Goal: Register for event/course

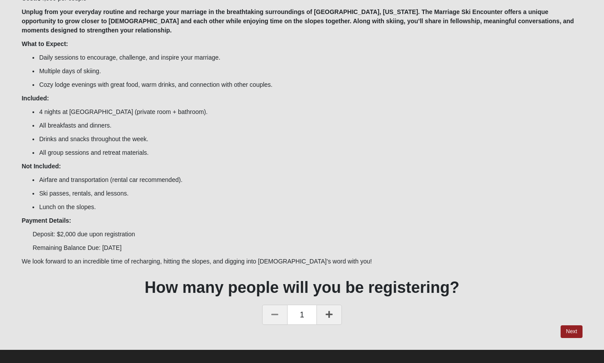
scroll to position [146, 0]
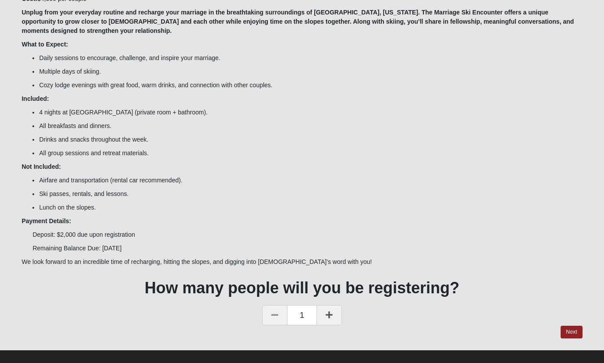
click at [329, 311] on icon at bounding box center [329, 315] width 7 height 8
click at [575, 326] on link "Next" at bounding box center [570, 332] width 21 height 13
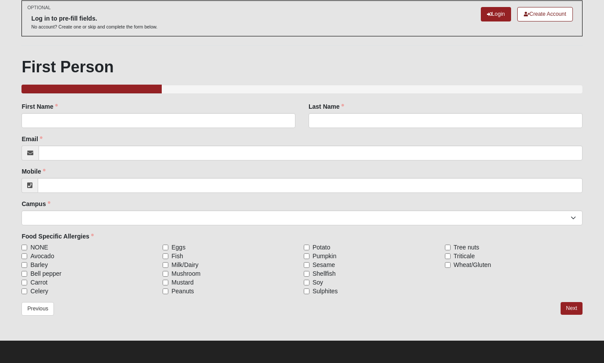
scroll to position [45, 0]
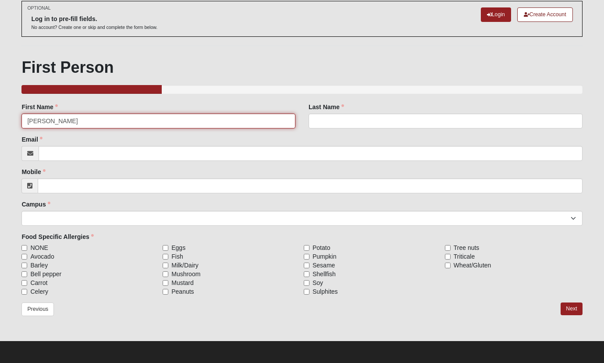
type input "[PERSON_NAME]"
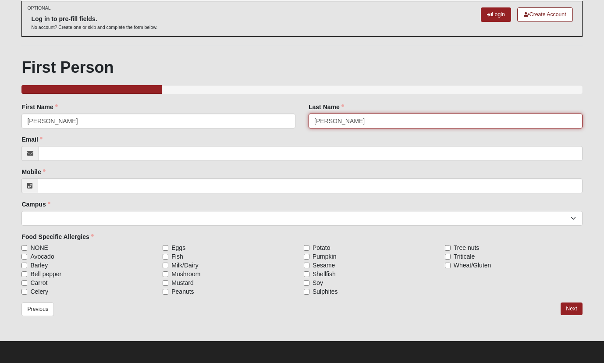
type input "[PERSON_NAME]"
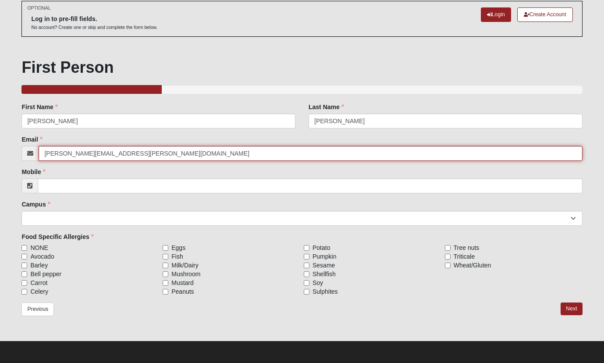
type input "[PERSON_NAME][EMAIL_ADDRESS][PERSON_NAME][DOMAIN_NAME]"
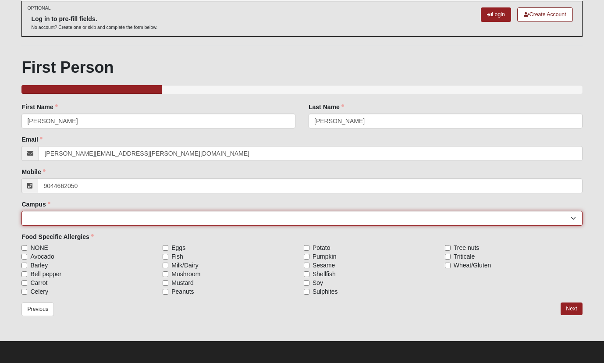
type input "[PHONE_NUMBER]"
select select "5"
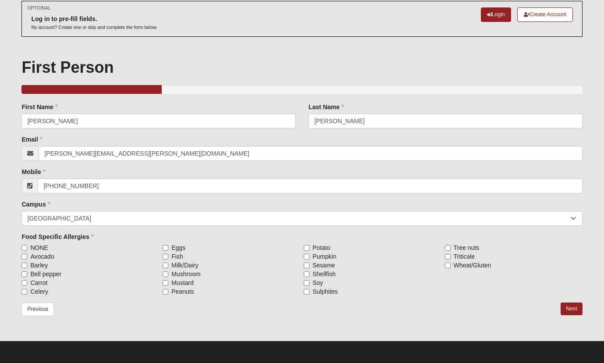
click at [25, 248] on input "NONE" at bounding box center [24, 248] width 6 height 6
checkbox input "true"
click at [569, 310] on link "Next" at bounding box center [570, 308] width 21 height 13
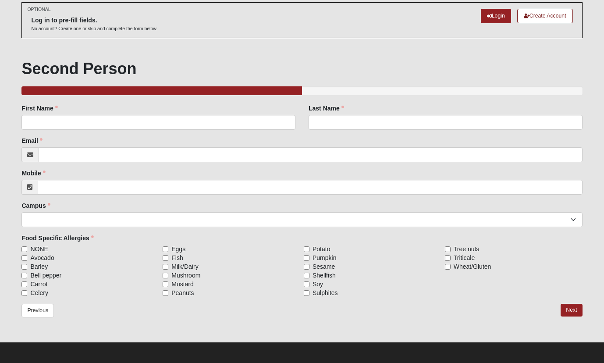
scroll to position [44, 0]
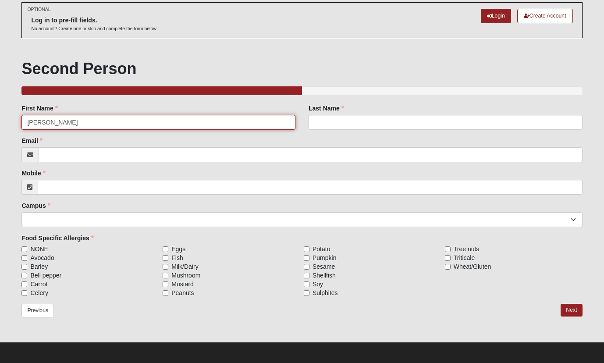
type input "[PERSON_NAME]"
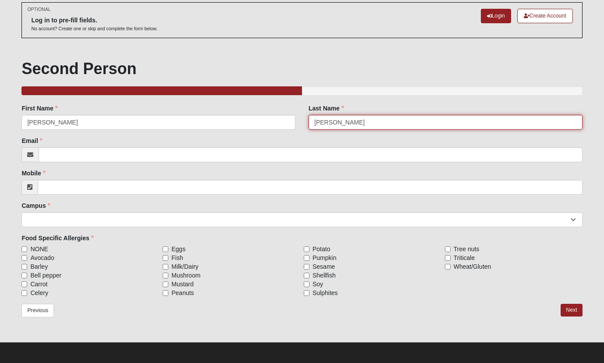
type input "[PERSON_NAME]"
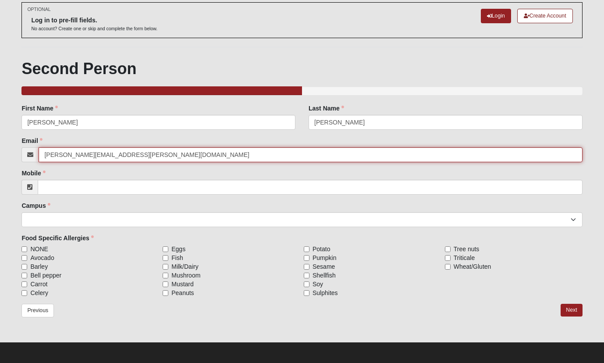
type input "[PERSON_NAME][EMAIL_ADDRESS][PERSON_NAME][DOMAIN_NAME]"
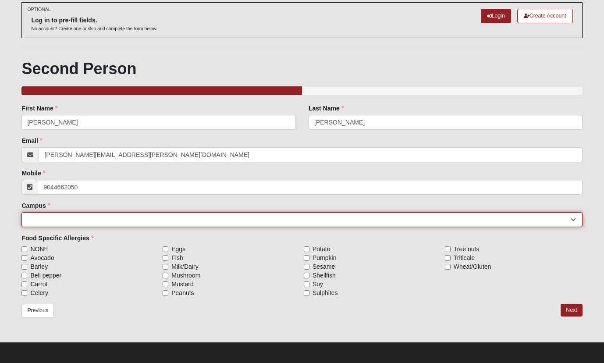
type input "[PHONE_NUMBER]"
select select "5"
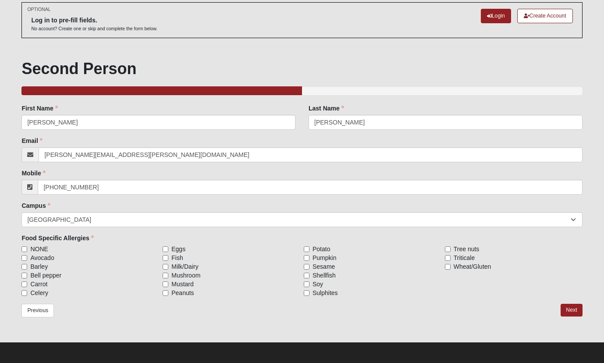
click at [23, 248] on input "NONE" at bounding box center [24, 249] width 6 height 6
checkbox input "true"
click at [575, 309] on link "Next" at bounding box center [570, 310] width 21 height 13
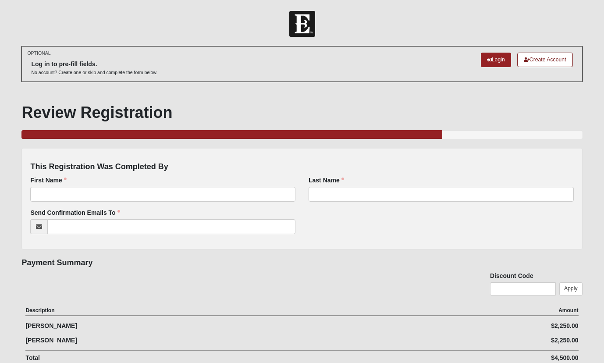
scroll to position [44, 0]
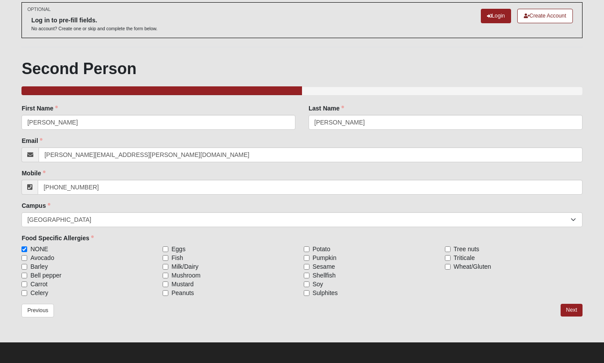
scroll to position [45, 0]
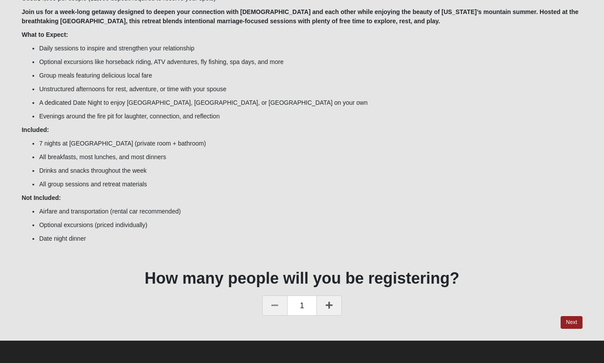
scroll to position [146, 0]
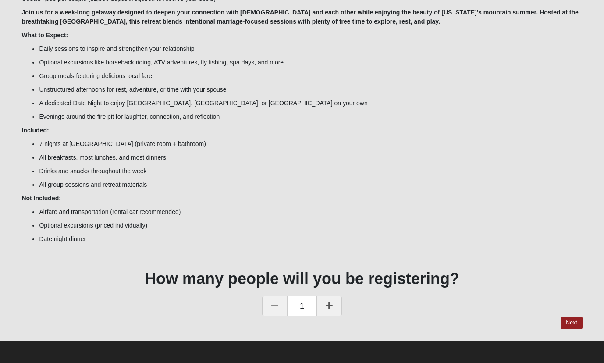
click at [327, 298] on link at bounding box center [328, 306] width 25 height 20
click at [579, 324] on link "Next" at bounding box center [570, 322] width 21 height 13
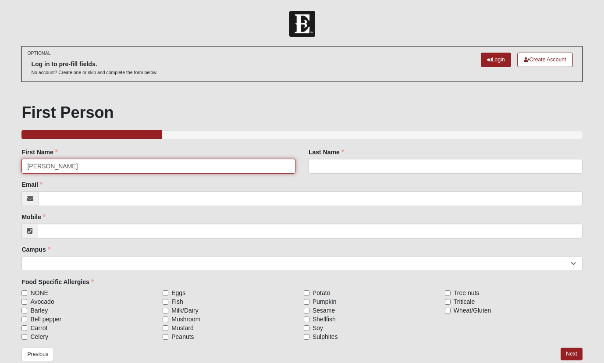
type input "[PERSON_NAME]"
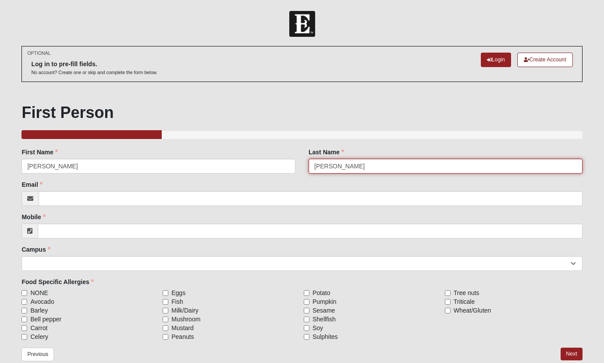
type input "[PERSON_NAME]"
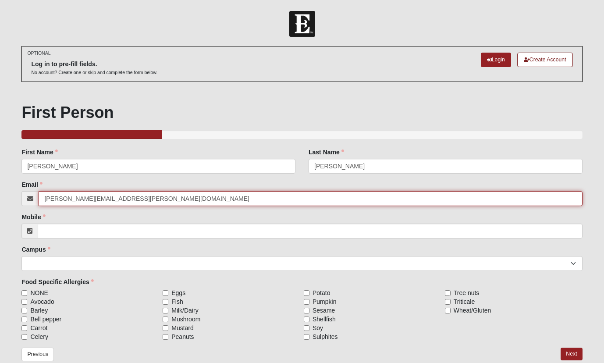
type input "[PERSON_NAME][EMAIL_ADDRESS][PERSON_NAME][DOMAIN_NAME]"
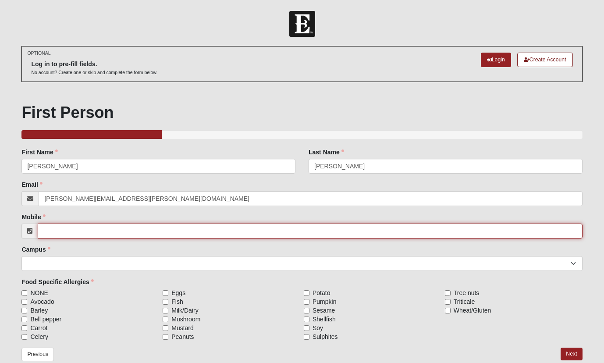
click at [93, 235] on input "Mobile" at bounding box center [310, 230] width 544 height 15
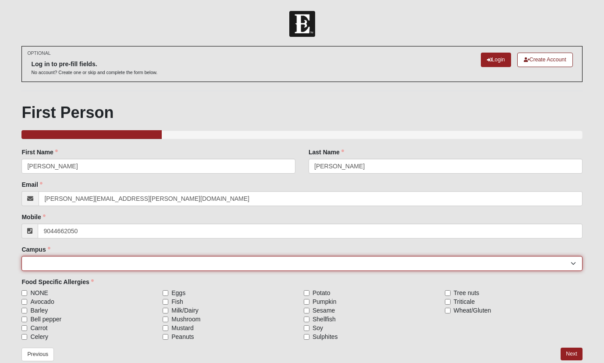
type input "[PHONE_NUMBER]"
select select "5"
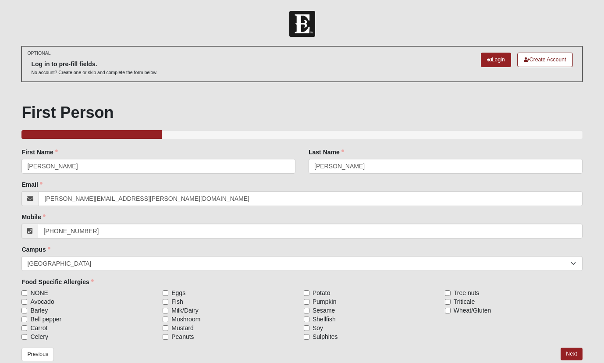
click at [25, 292] on input "NONE" at bounding box center [24, 293] width 6 height 6
checkbox input "true"
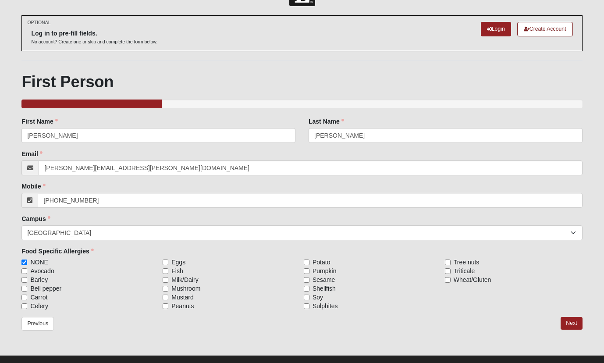
scroll to position [37, 0]
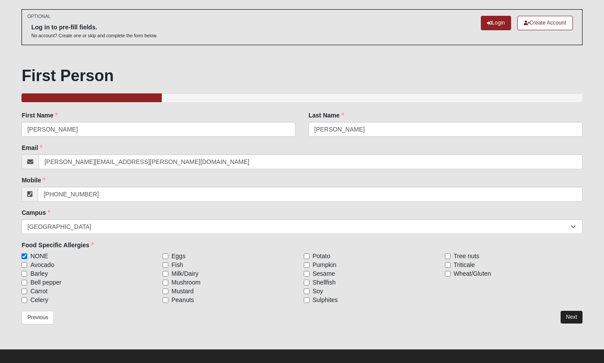
click at [574, 318] on link "Next" at bounding box center [570, 317] width 21 height 13
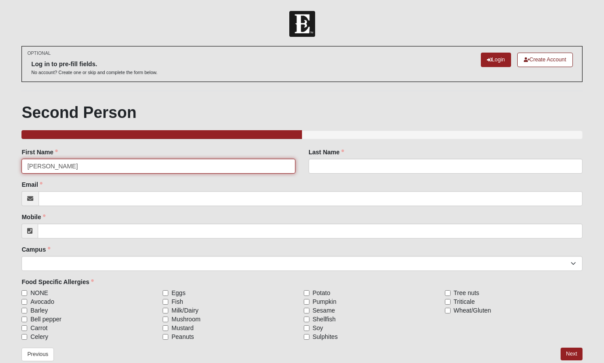
type input "[PERSON_NAME]"
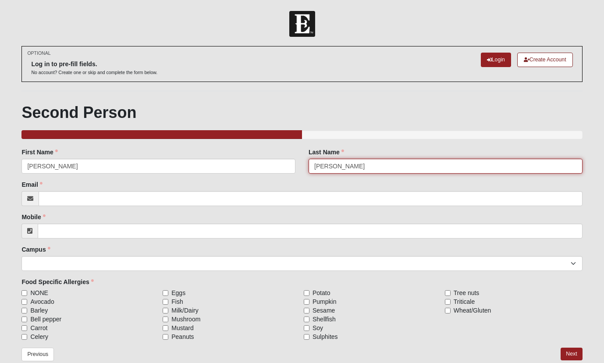
type input "[PERSON_NAME]"
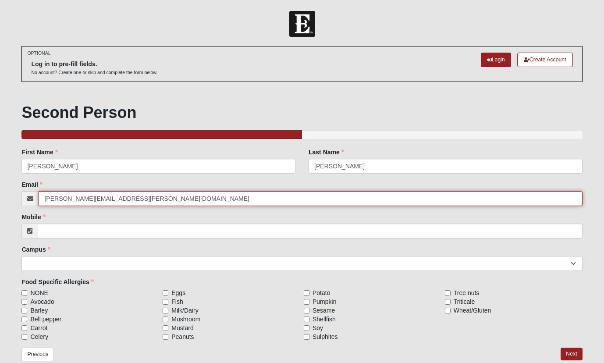
type input "[PERSON_NAME][EMAIL_ADDRESS][PERSON_NAME][DOMAIN_NAME]"
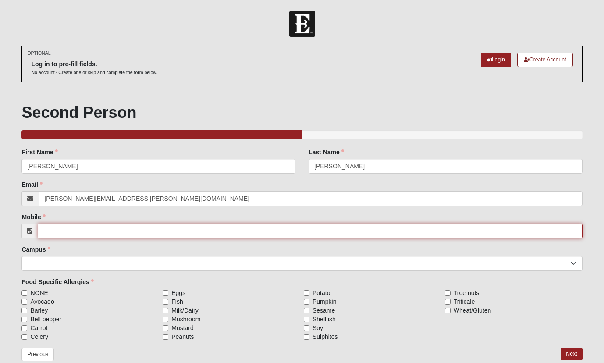
click at [150, 231] on input "Mobile" at bounding box center [310, 230] width 544 height 15
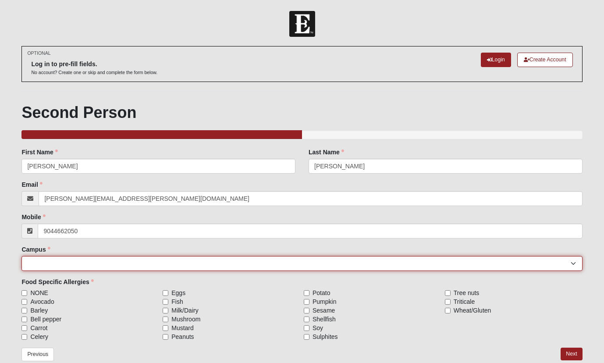
type input "[PHONE_NUMBER]"
select select "5"
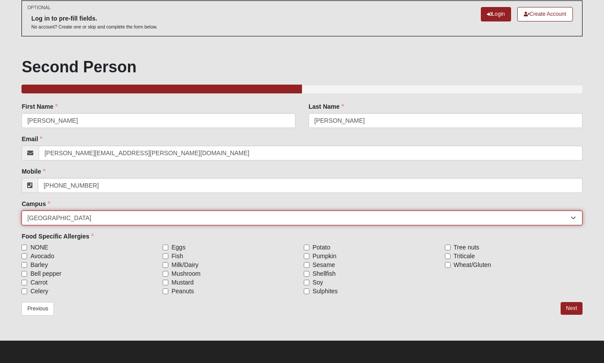
scroll to position [45, 0]
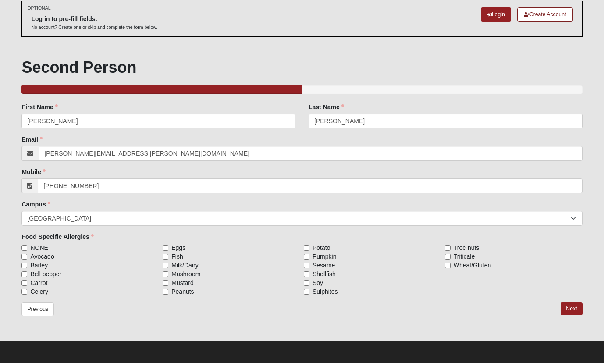
click at [26, 246] on input "NONE" at bounding box center [24, 248] width 6 height 6
checkbox input "true"
click at [560, 305] on div "Previous Next" at bounding box center [301, 314] width 560 height 25
click at [564, 305] on link "Next" at bounding box center [570, 308] width 21 height 13
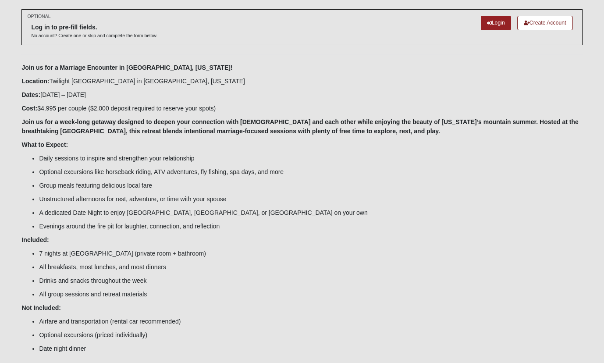
scroll to position [45, 0]
